Goal: Communication & Community: Answer question/provide support

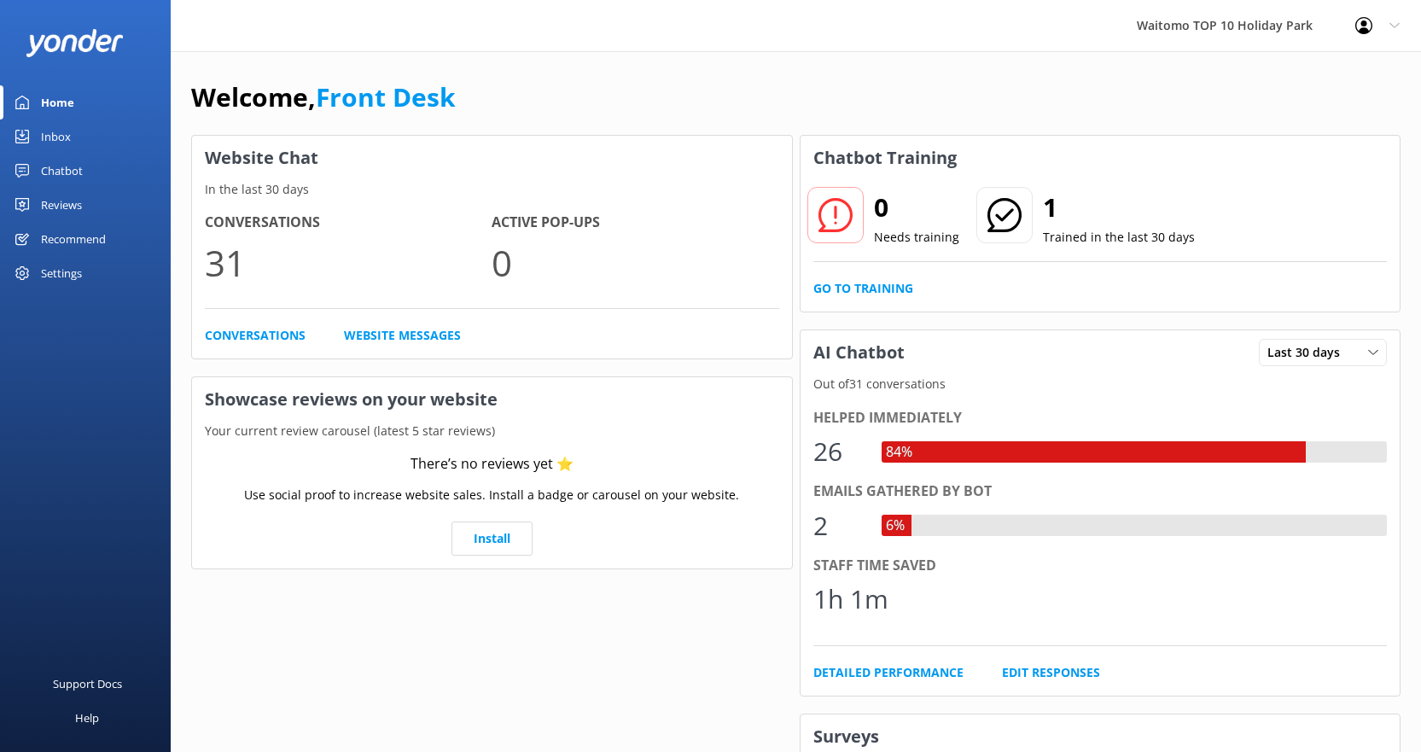
click at [69, 136] on div "Inbox" at bounding box center [56, 137] width 30 height 34
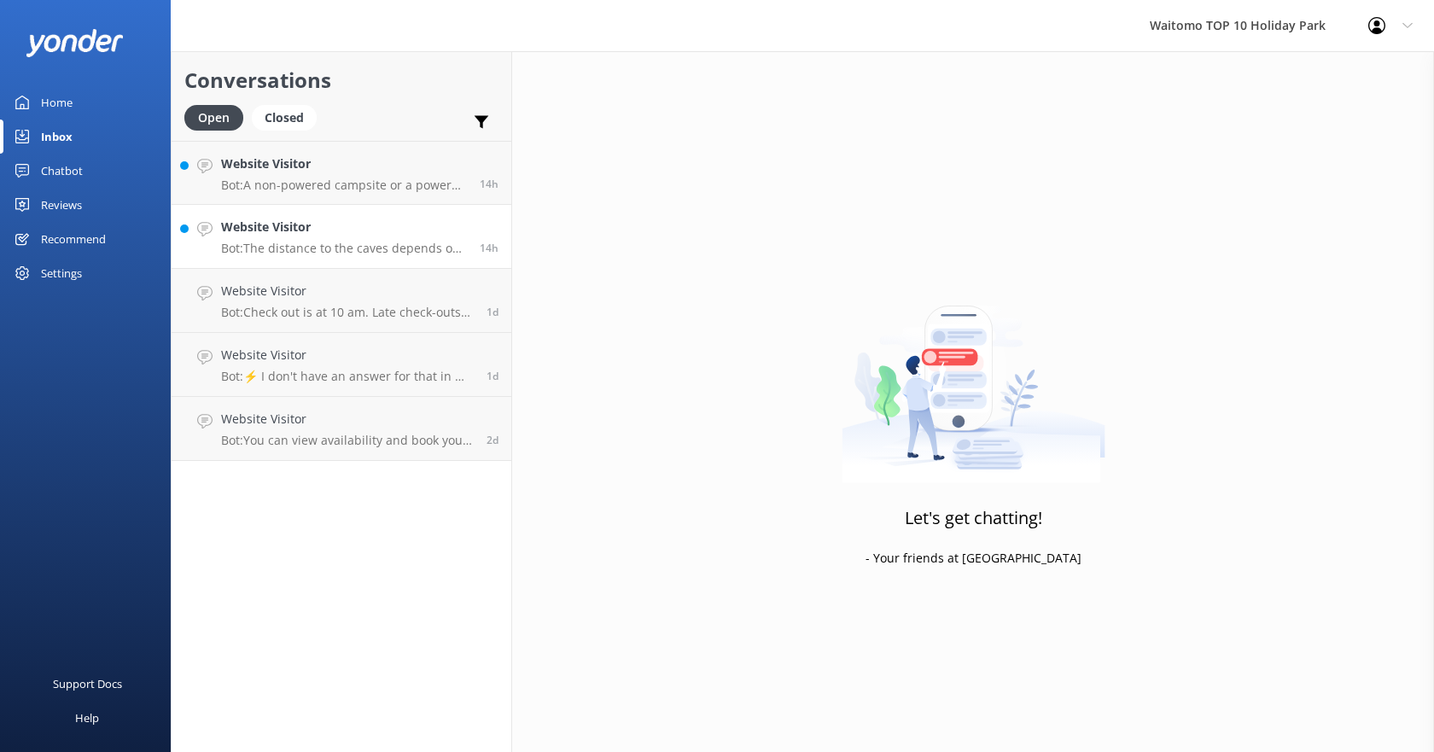
click at [342, 247] on p "Bot: The distance to the caves depends on the tour you’ve booked. If you’re vis…" at bounding box center [344, 248] width 246 height 15
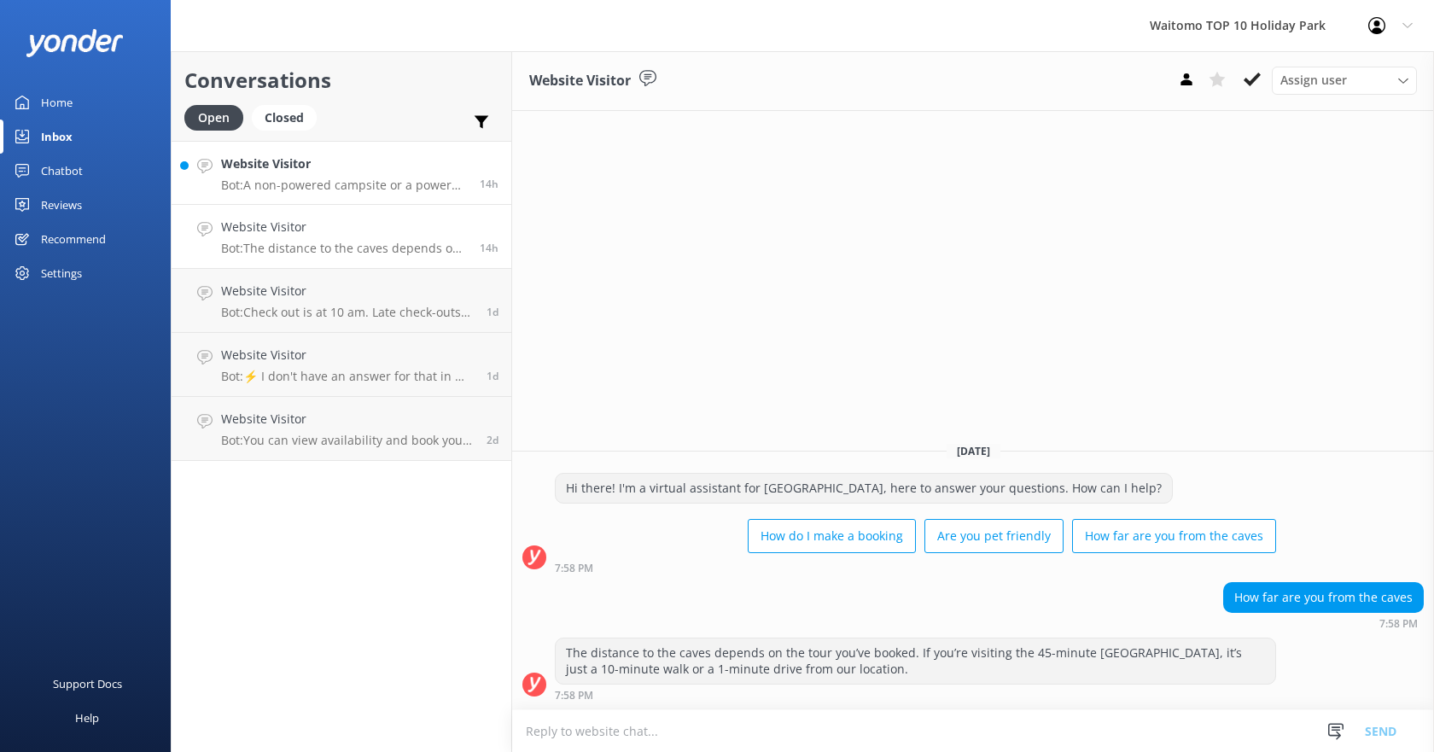
click at [283, 178] on p "Bot: A non-powered campsite or a powered motorhome site would be suitable for a…" at bounding box center [344, 185] width 246 height 15
